Goal: Check status

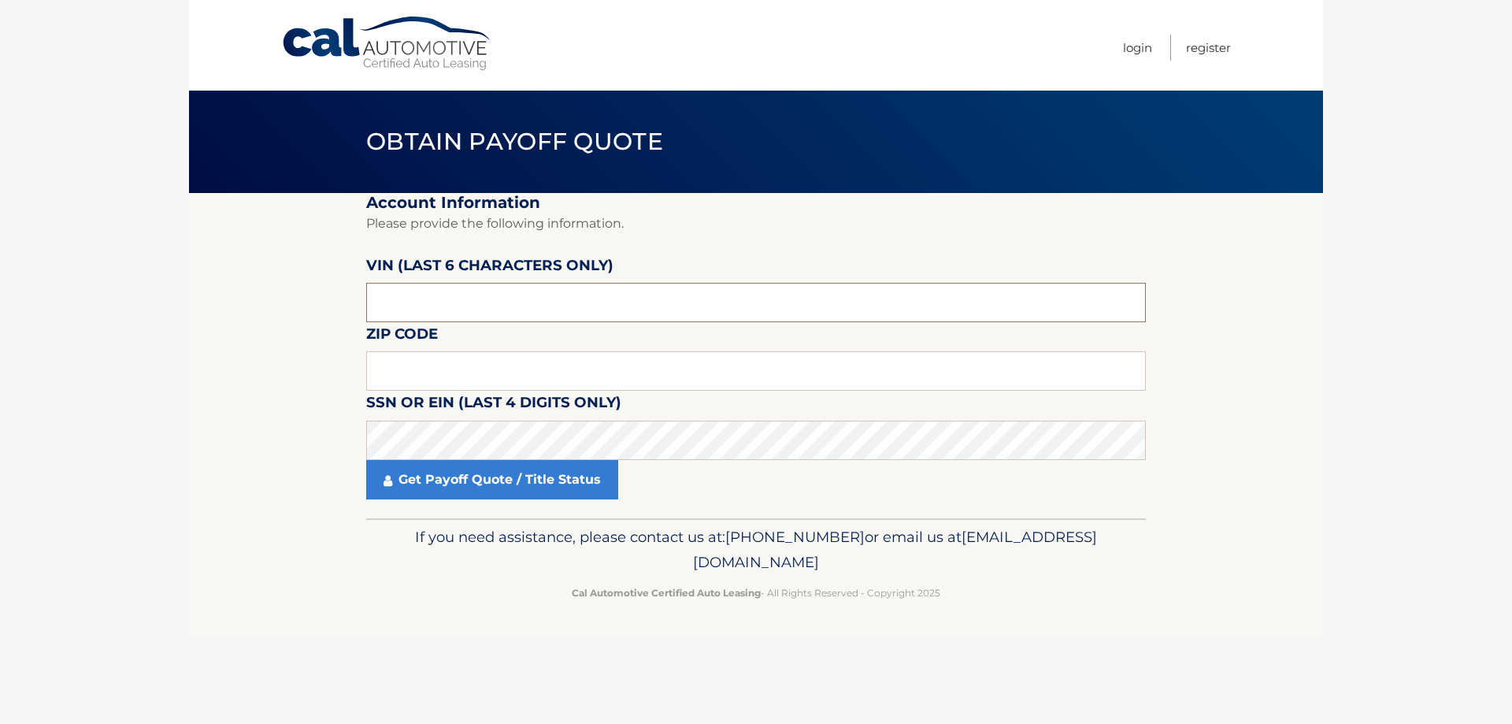
drag, startPoint x: 543, startPoint y: 302, endPoint x: 318, endPoint y: 309, distance: 224.5
click at [318, 309] on section "Account Information Please provide the following information. [PERSON_NAME] (la…" at bounding box center [756, 355] width 1134 height 325
type input "716516"
click at [161, 435] on body "Cal Automotive Menu Login Register Obtain Payoff Quote" at bounding box center [756, 362] width 1512 height 724
click at [490, 366] on input "text" at bounding box center [756, 370] width 780 height 39
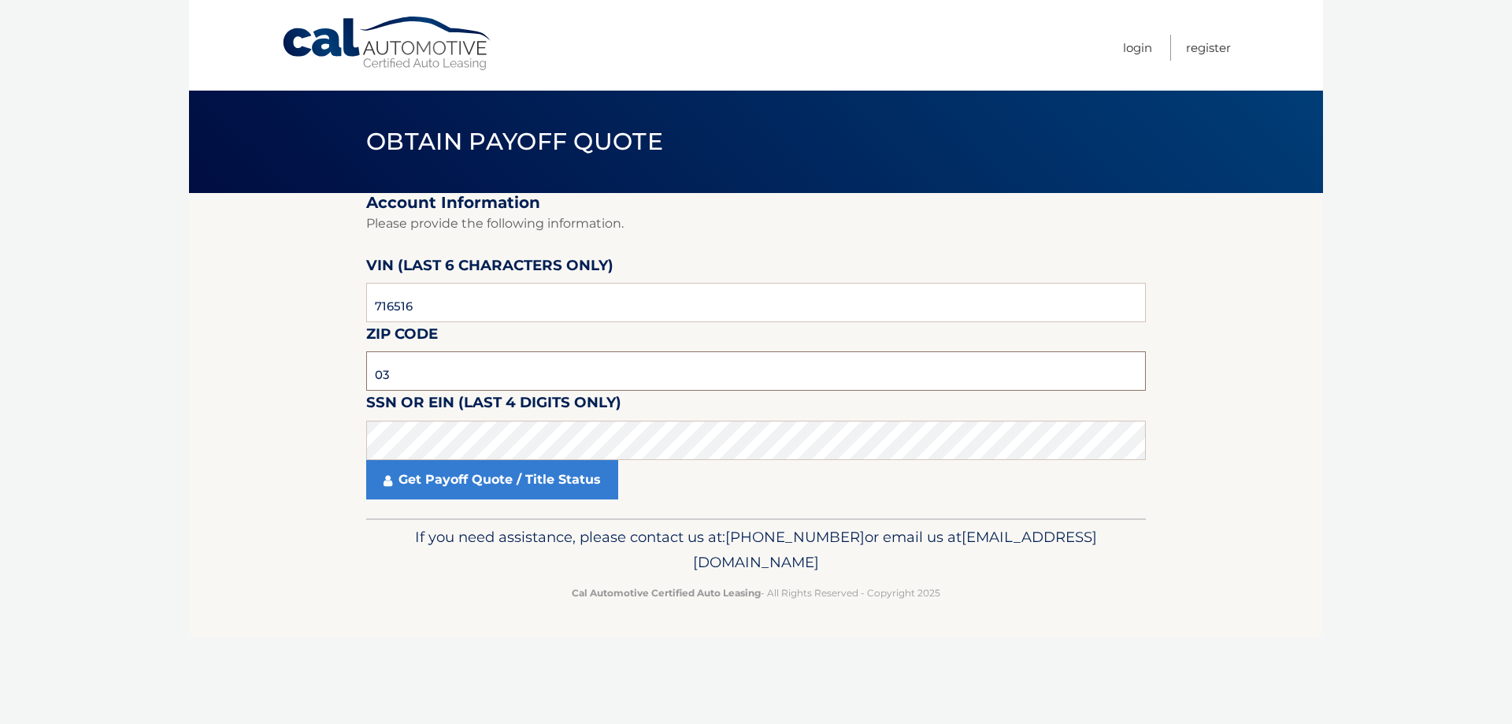
type input "0"
click at [406, 367] on input "text" at bounding box center [756, 370] width 780 height 39
type input "11757"
click at [486, 492] on link "Get Payoff Quote / Title Status" at bounding box center [492, 479] width 252 height 39
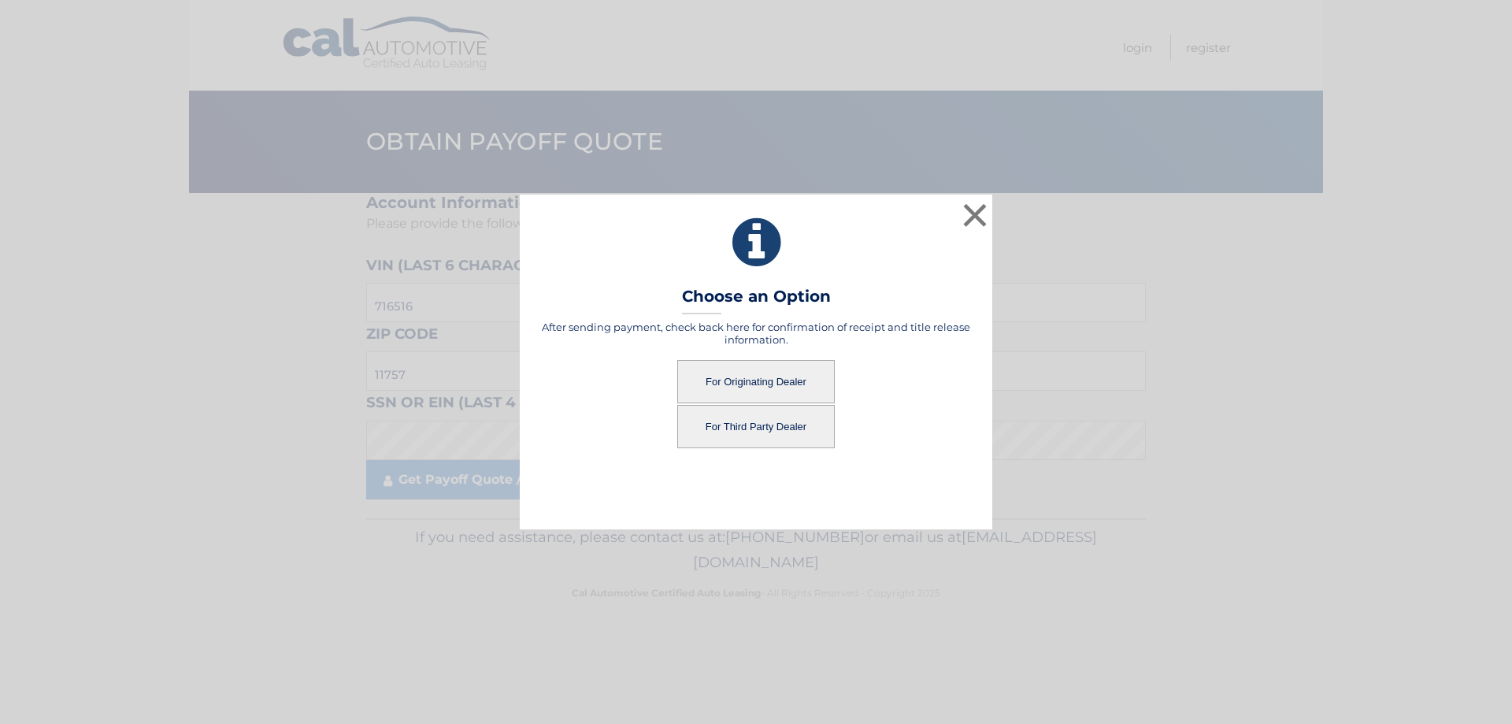
click at [763, 392] on button "For Originating Dealer" at bounding box center [755, 381] width 157 height 43
click at [775, 384] on button "For Originating Dealer" at bounding box center [755, 381] width 157 height 43
